Goal: Task Accomplishment & Management: Manage account settings

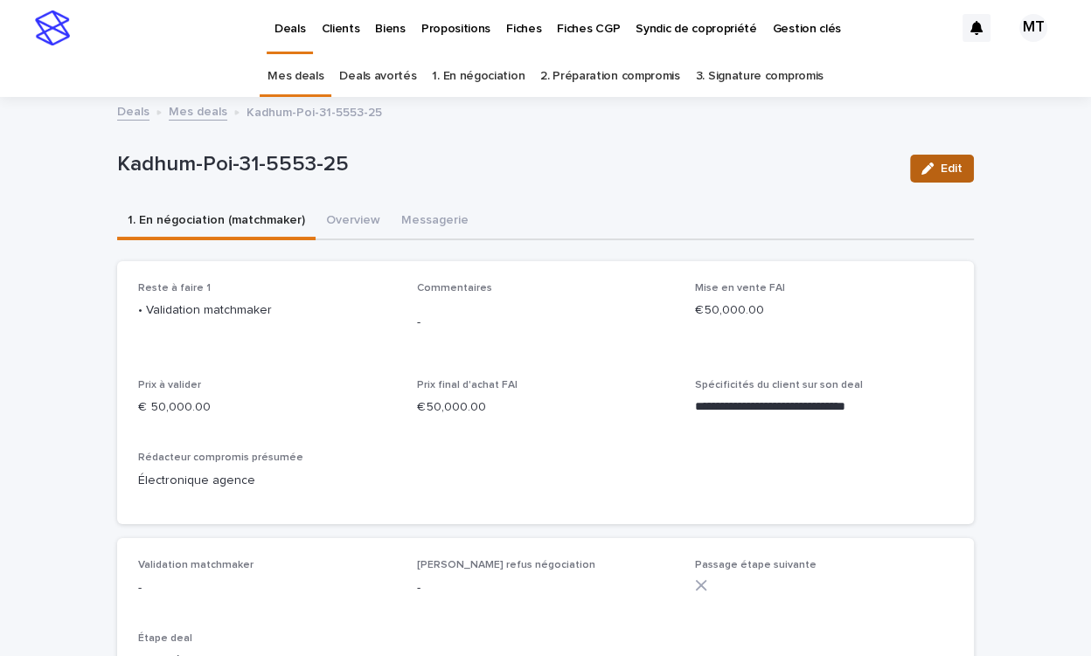
click at [942, 168] on span "Edit" at bounding box center [951, 169] width 22 height 12
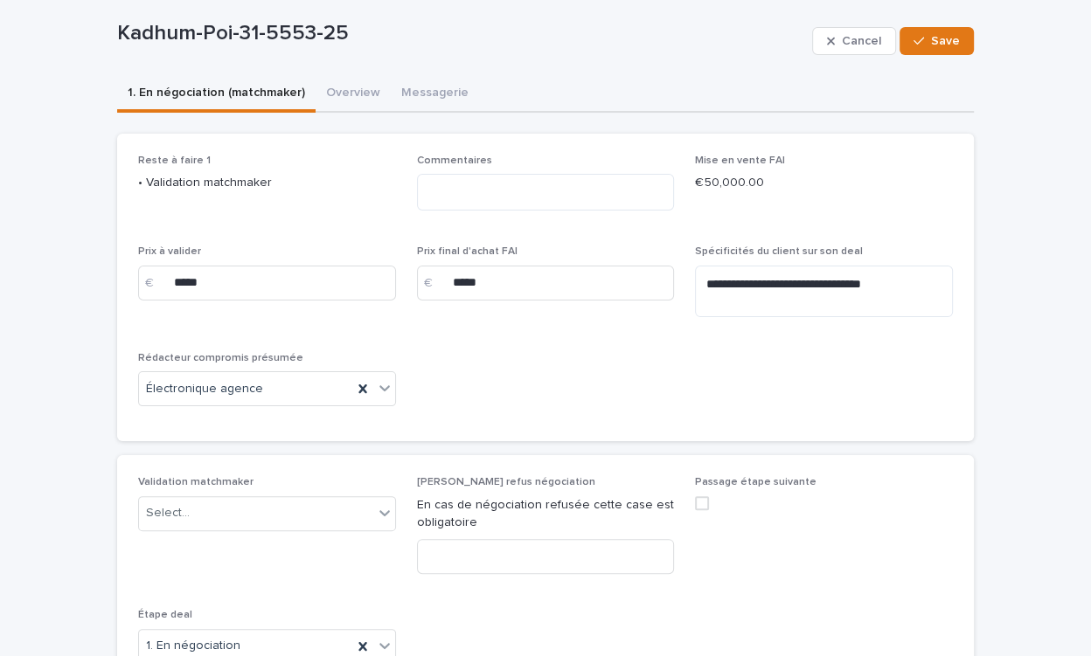
scroll to position [295, 0]
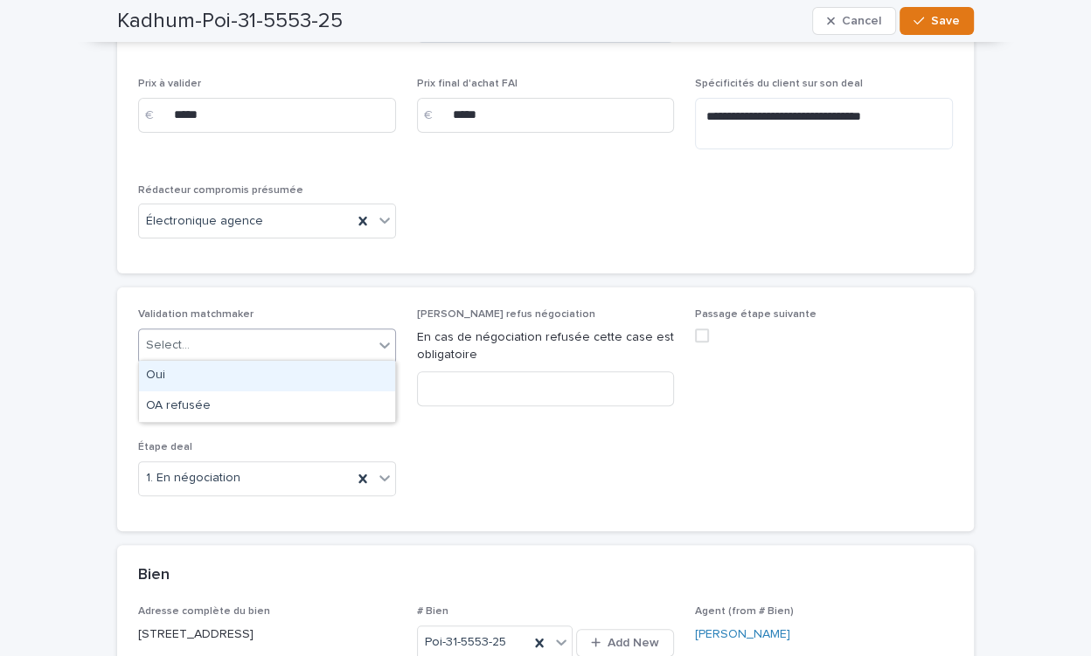
click at [328, 341] on div "Select..." at bounding box center [256, 345] width 234 height 29
click at [315, 379] on div "Oui" at bounding box center [267, 376] width 256 height 31
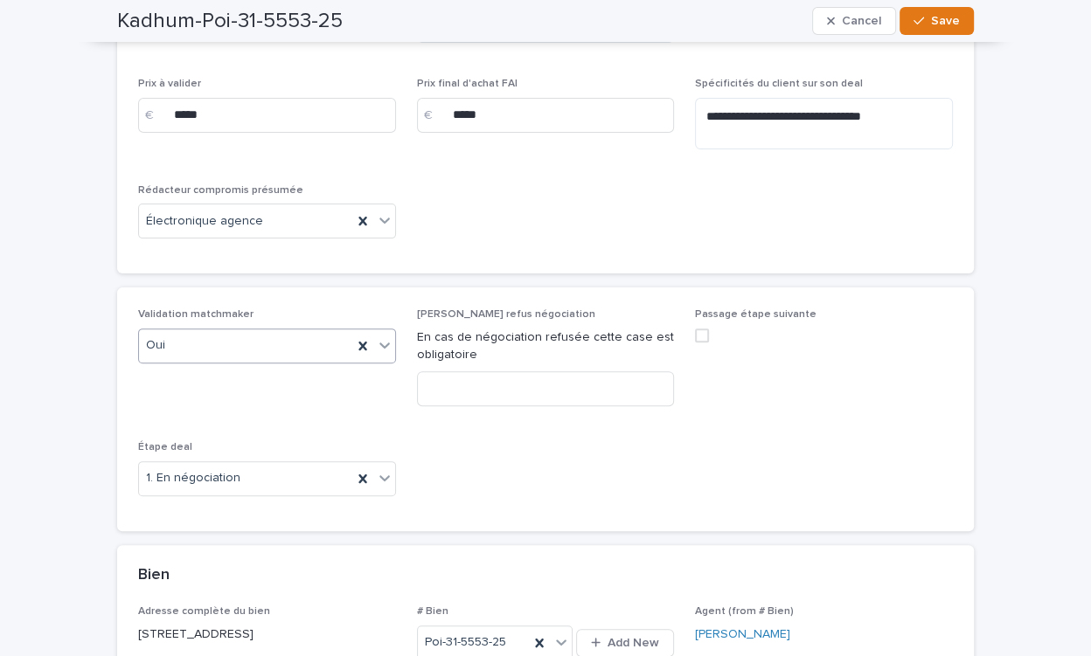
click at [697, 336] on span at bounding box center [702, 336] width 14 height 14
click at [951, 25] on span "Save" at bounding box center [945, 21] width 29 height 12
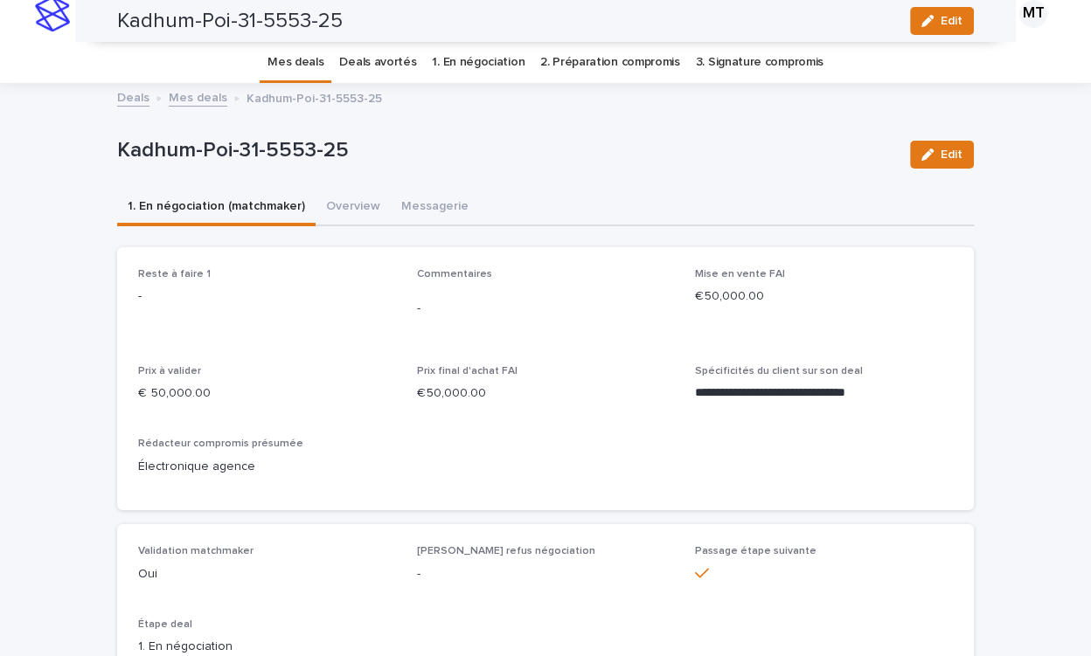
scroll to position [0, 0]
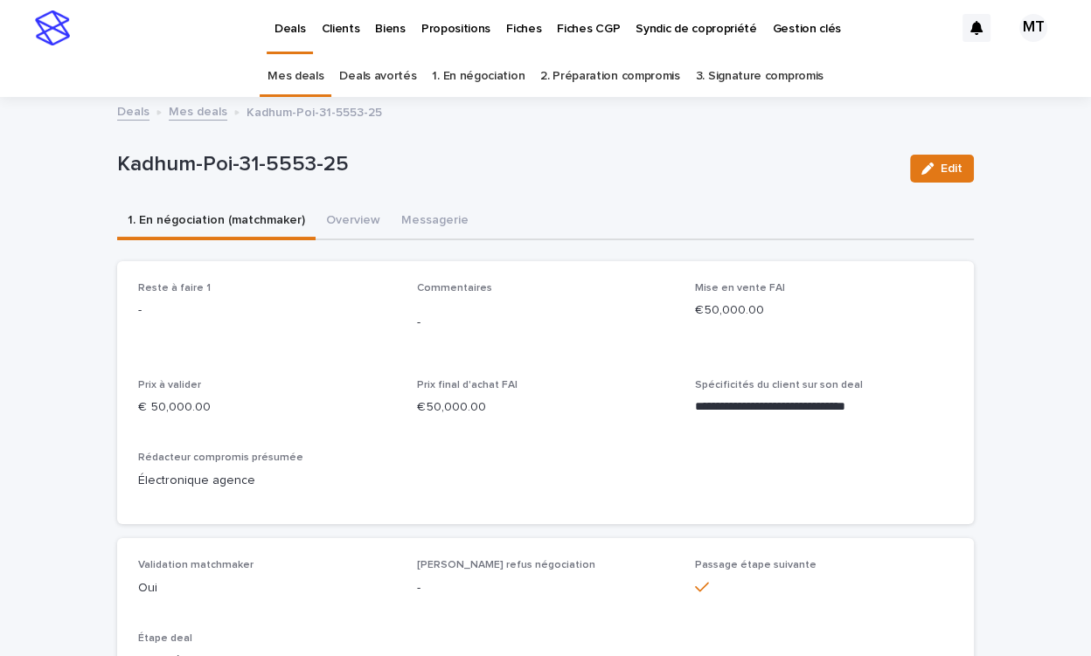
click at [191, 112] on link "Mes deals" at bounding box center [198, 111] width 59 height 20
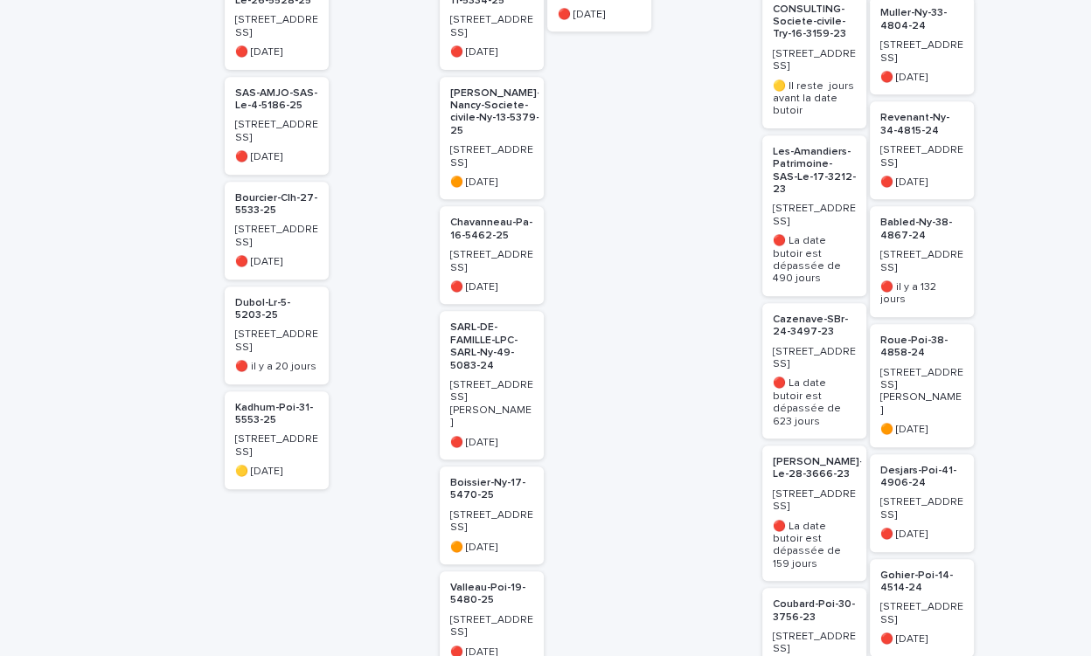
scroll to position [770, 0]
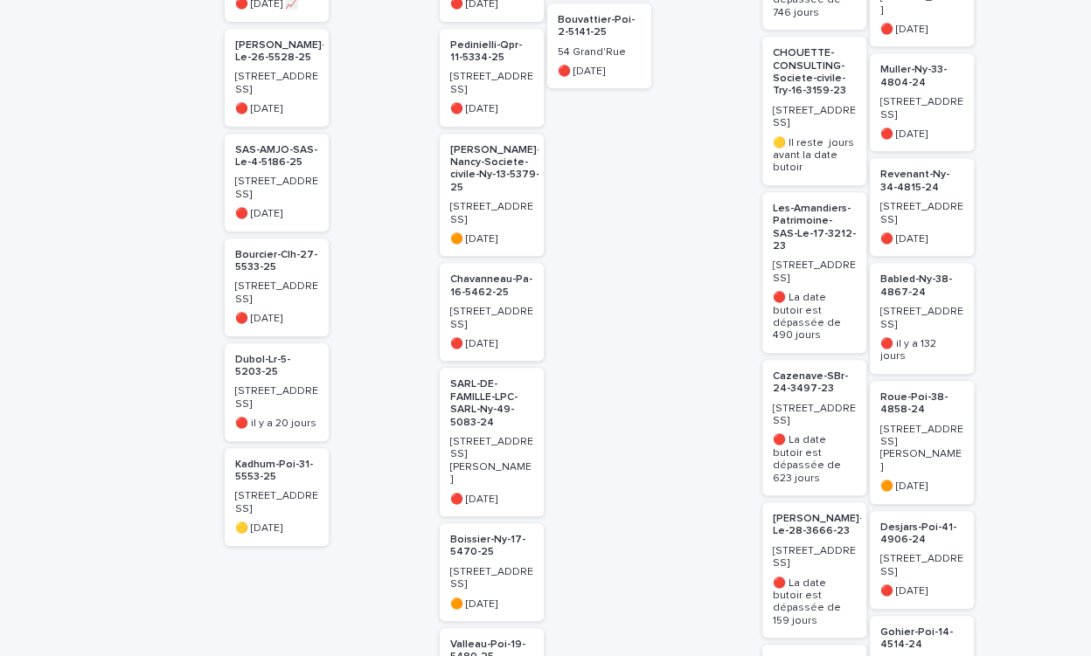
click at [261, 487] on div "[STREET_ADDRESS]" at bounding box center [276, 501] width 83 height 29
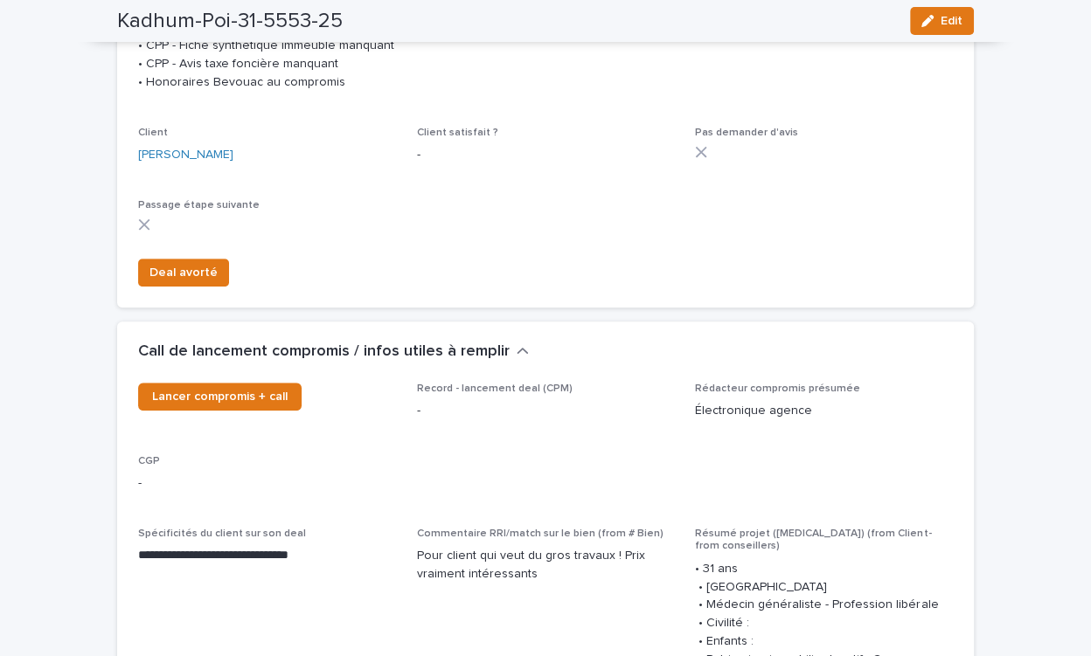
scroll to position [627, 0]
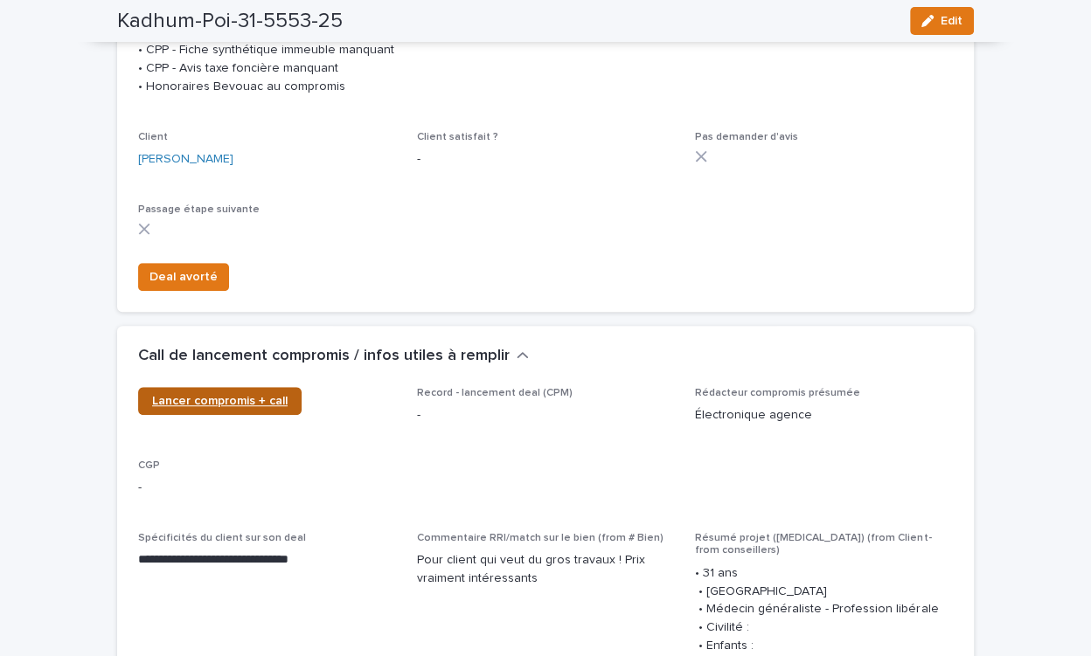
click at [273, 407] on span "Lancer compromis + call" at bounding box center [219, 401] width 135 height 12
